Goal: Task Accomplishment & Management: Manage account settings

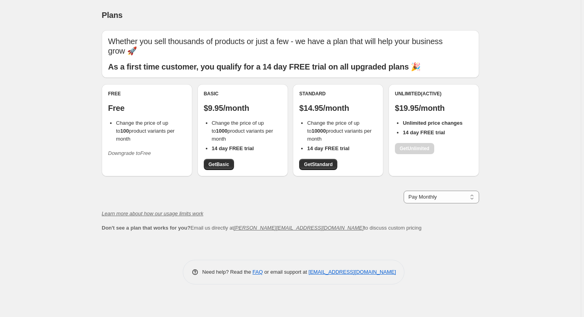
click at [131, 150] on icon "Downgrade to Free" at bounding box center [129, 153] width 43 height 6
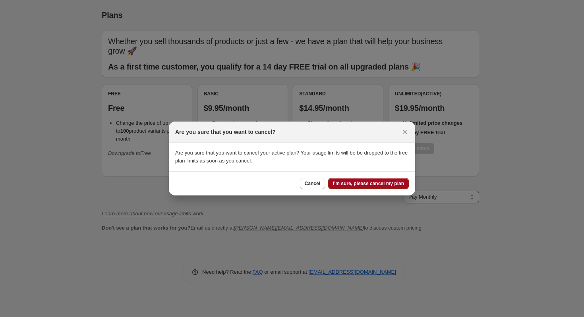
click at [341, 184] on span "I'm sure, please cancel my plan" at bounding box center [368, 183] width 71 height 6
